Goal: Task Accomplishment & Management: Use online tool/utility

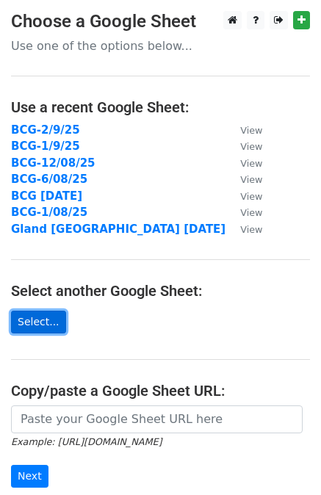
click at [45, 318] on link "Select..." at bounding box center [38, 322] width 55 height 23
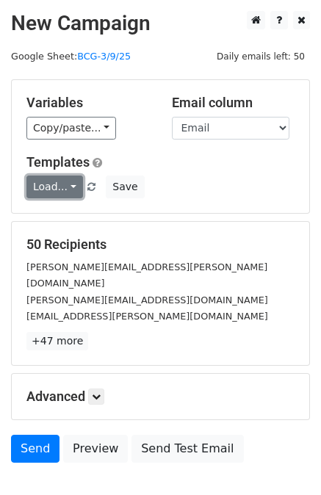
click at [65, 185] on link "Load..." at bounding box center [54, 186] width 57 height 23
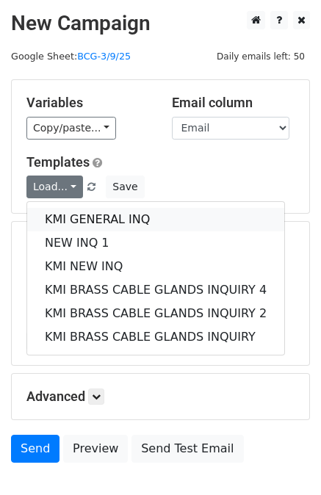
click at [76, 212] on link "KMI GENERAL INQ" at bounding box center [155, 219] width 257 height 23
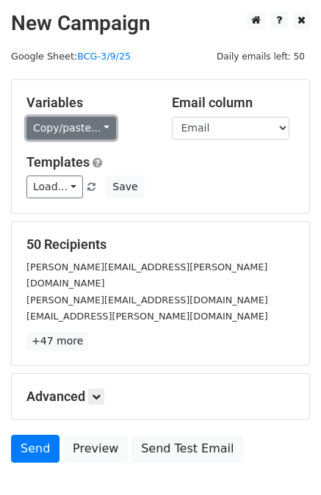
click at [90, 131] on link "Copy/paste..." at bounding box center [71, 128] width 90 height 23
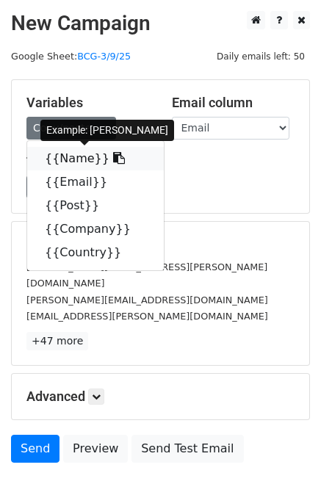
click at [88, 157] on link "{{Name}}" at bounding box center [95, 158] width 137 height 23
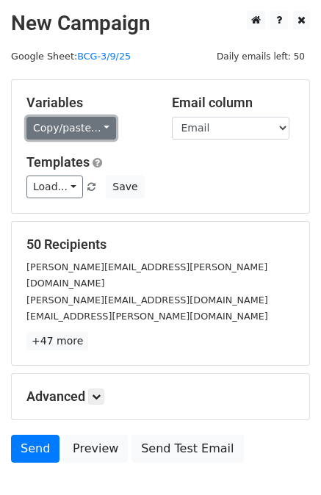
click at [86, 130] on link "Copy/paste..." at bounding box center [71, 128] width 90 height 23
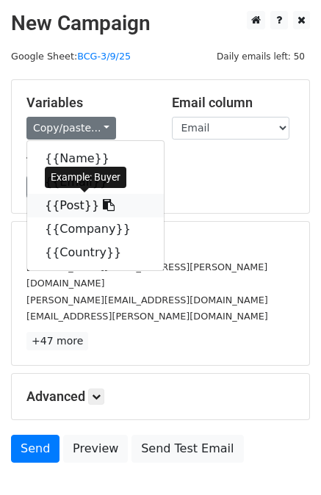
click at [103, 202] on icon at bounding box center [109, 205] width 12 height 12
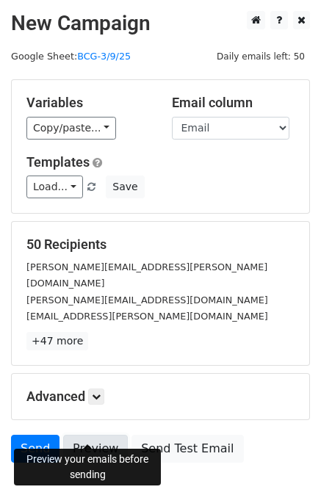
click at [102, 435] on link "Preview" at bounding box center [95, 449] width 65 height 28
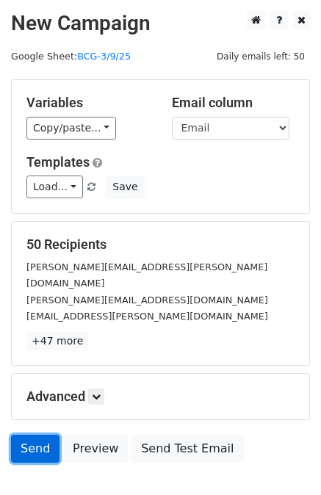
click at [35, 435] on link "Send" at bounding box center [35, 449] width 48 height 28
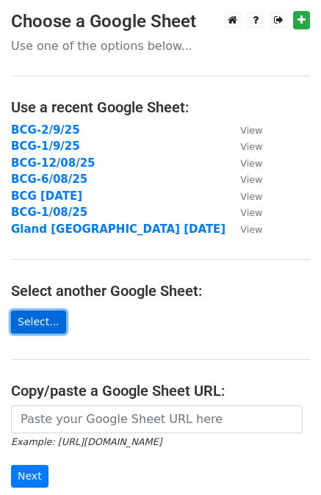
click at [22, 317] on link "Select..." at bounding box center [38, 322] width 55 height 23
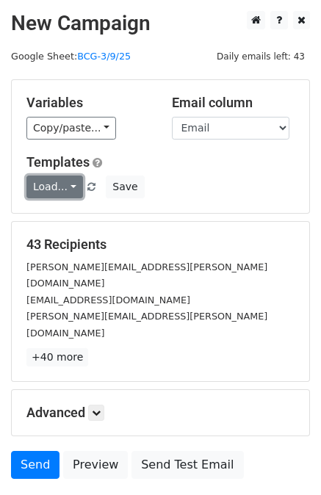
click at [54, 189] on link "Load..." at bounding box center [54, 186] width 57 height 23
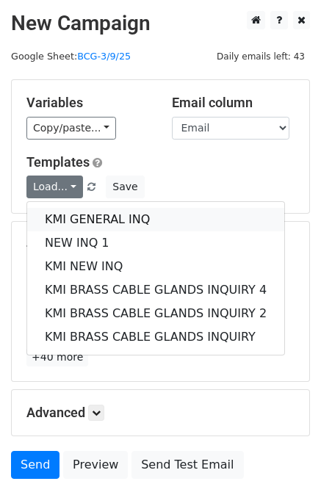
click at [66, 218] on link "KMI GENERAL INQ" at bounding box center [155, 219] width 257 height 23
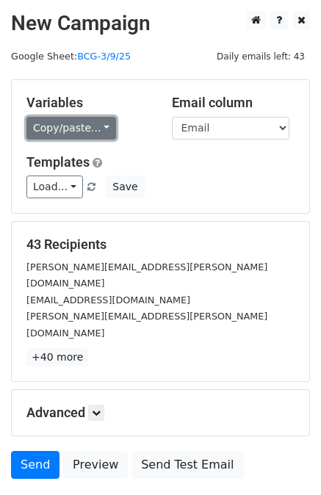
click at [92, 135] on link "Copy/paste..." at bounding box center [71, 128] width 90 height 23
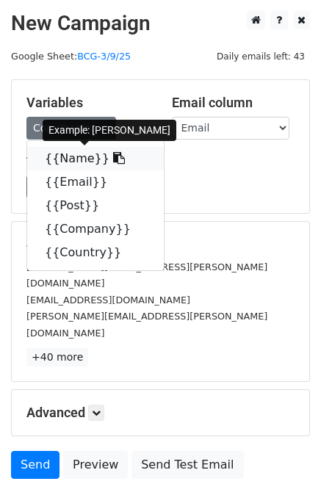
click at [90, 156] on link "{{Name}}" at bounding box center [95, 158] width 137 height 23
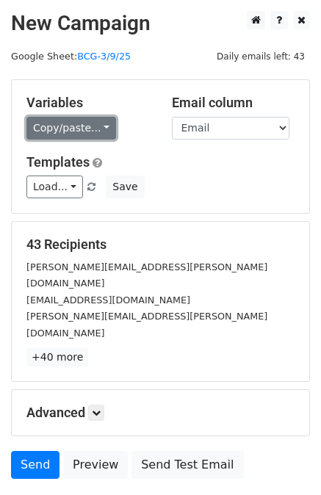
click at [97, 134] on link "Copy/paste..." at bounding box center [71, 128] width 90 height 23
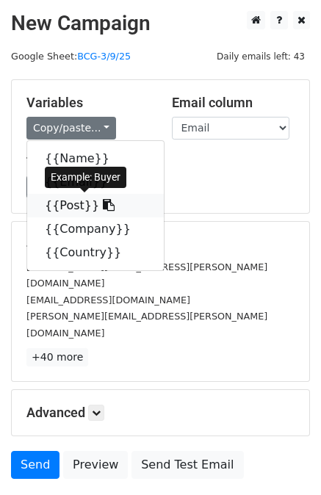
click at [83, 198] on link "{{Post}}" at bounding box center [95, 205] width 137 height 23
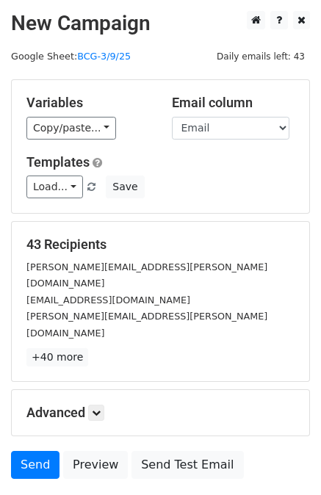
click at [7, 393] on main "New Campaign Daily emails left: 43 Google Sheet: BCG-3/9/25 Variables Copy/past…" at bounding box center [160, 248] width 321 height 475
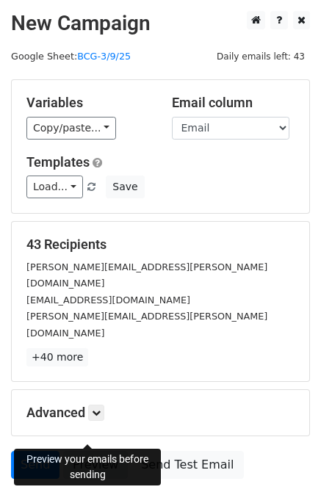
click at [101, 451] on link "Preview" at bounding box center [95, 465] width 65 height 28
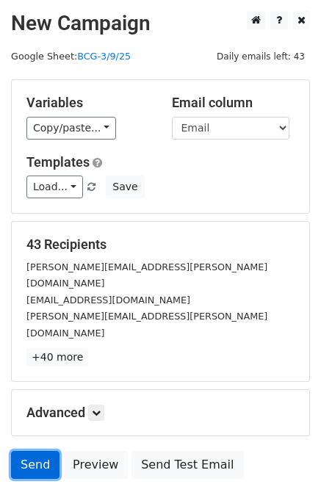
click at [35, 451] on link "Send" at bounding box center [35, 465] width 48 height 28
